Goal: Information Seeking & Learning: Check status

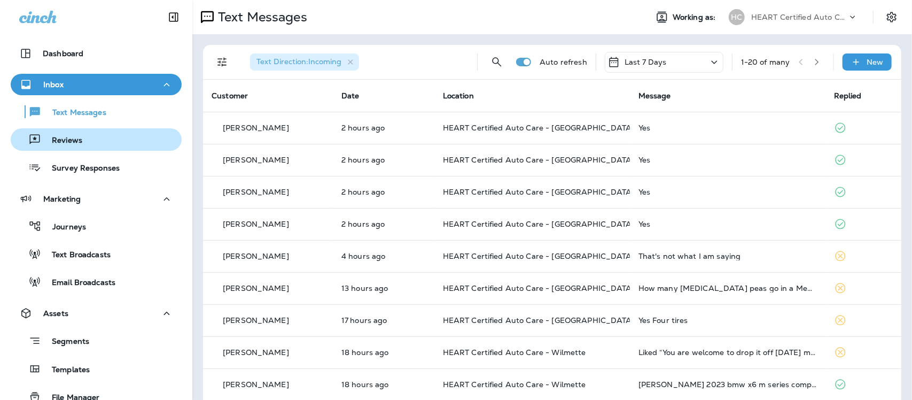
click at [82, 139] on div "Reviews" at bounding box center [96, 139] width 162 height 16
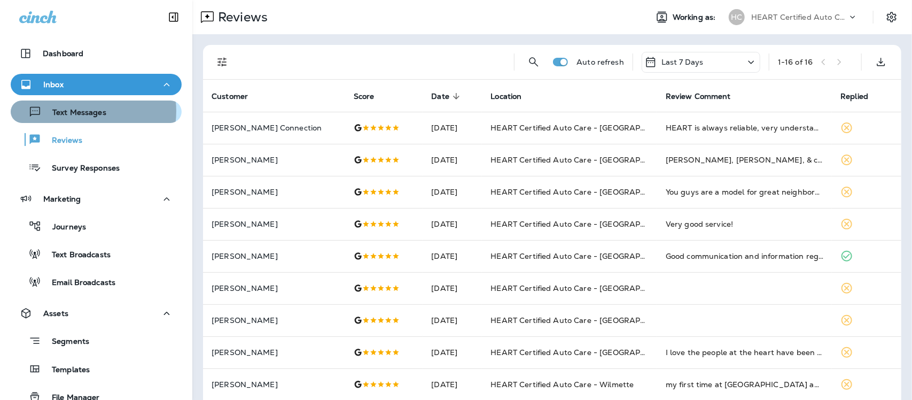
click at [79, 111] on p "Text Messages" at bounding box center [74, 113] width 65 height 10
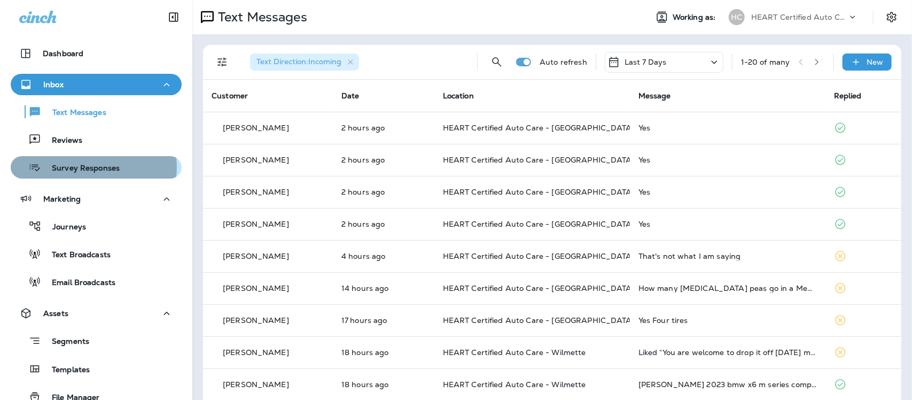
click at [92, 166] on p "Survey Responses" at bounding box center [80, 168] width 79 height 10
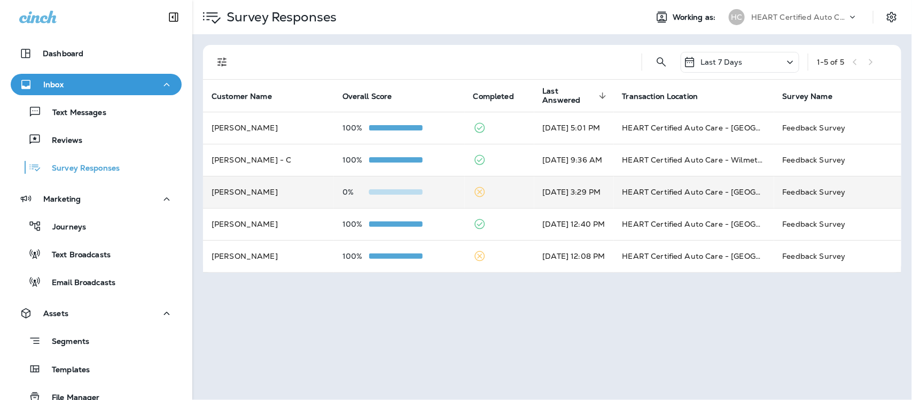
click at [392, 196] on td "0%" at bounding box center [399, 192] width 131 height 32
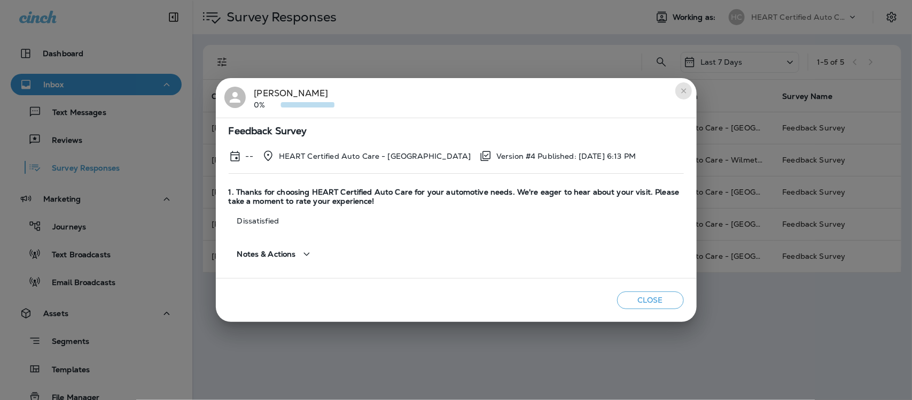
click at [684, 91] on icon "close" at bounding box center [683, 90] width 5 height 5
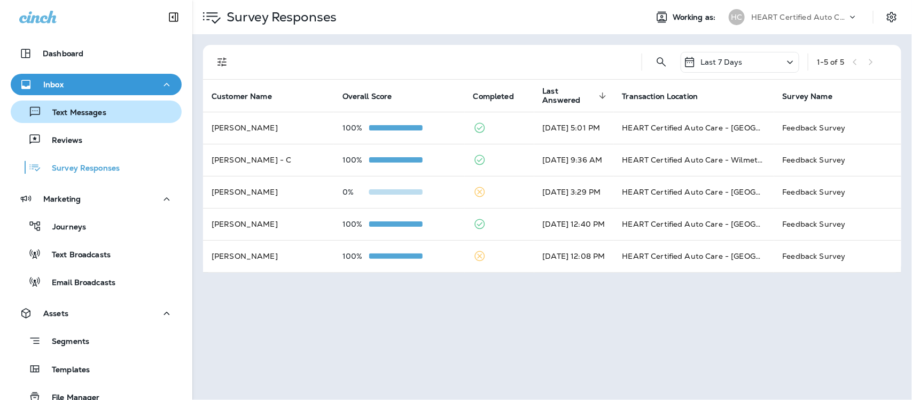
click at [97, 111] on p "Text Messages" at bounding box center [74, 113] width 65 height 10
